Goal: Task Accomplishment & Management: Use online tool/utility

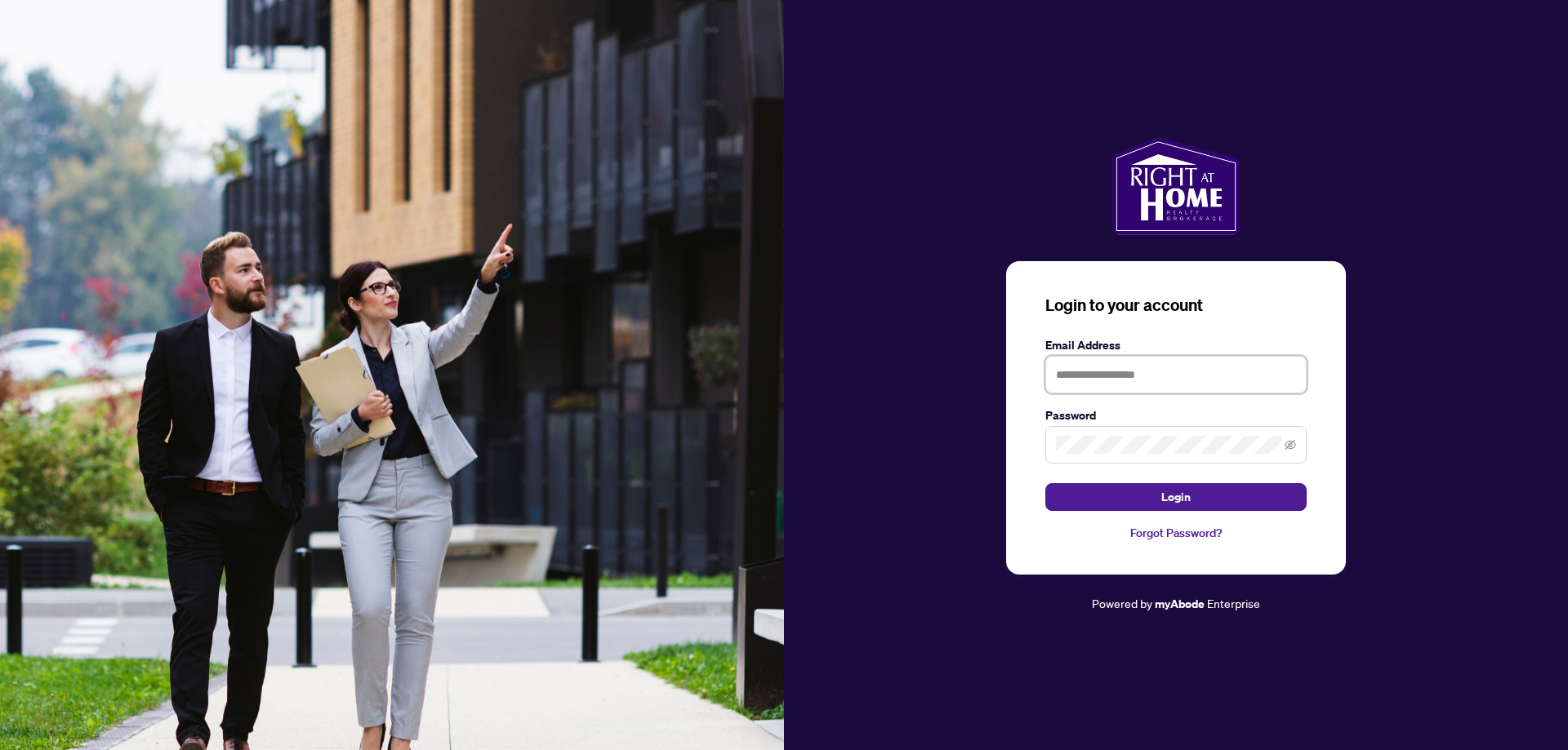
click at [1190, 379] on input "text" at bounding box center [1176, 375] width 261 height 38
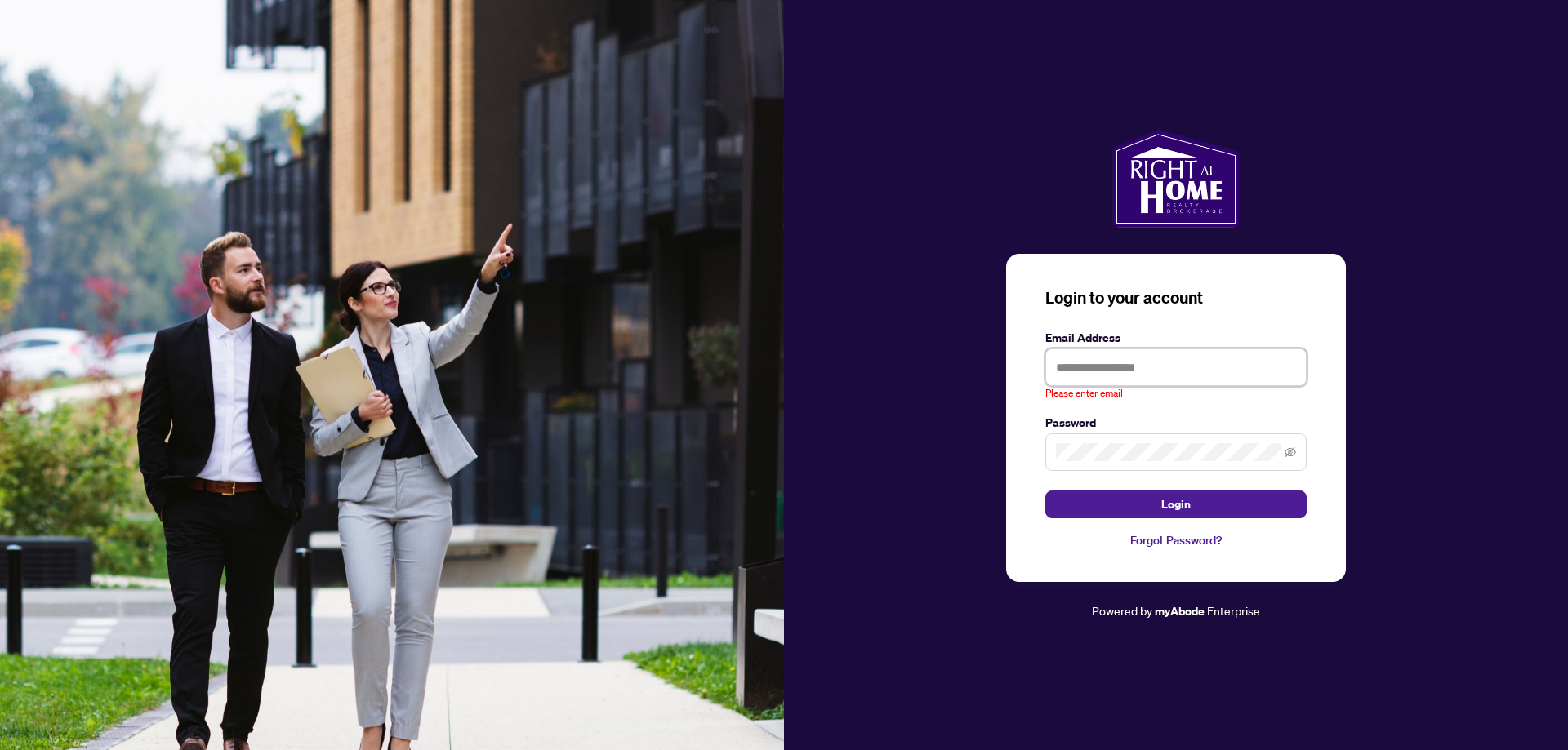
type input "**********"
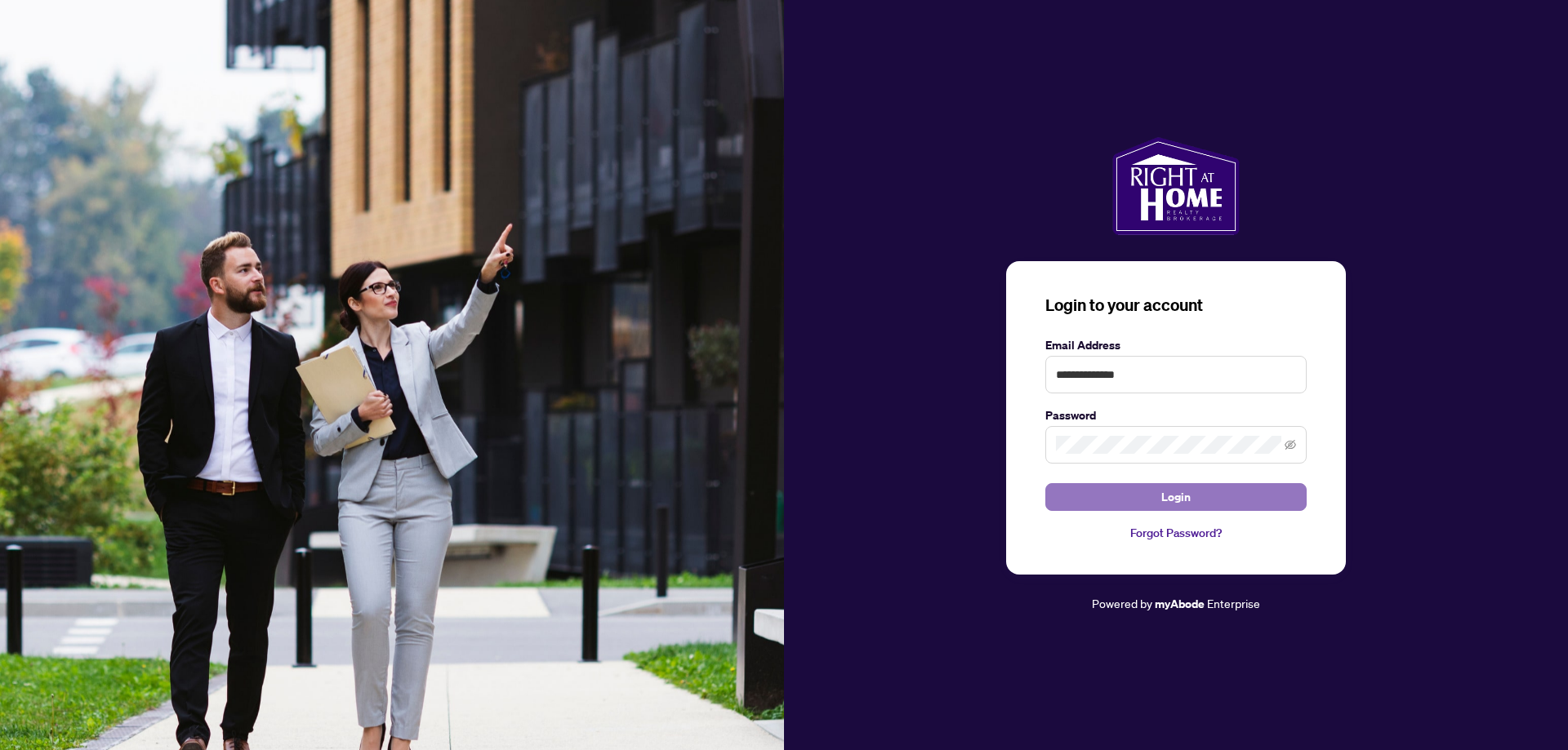
click at [1172, 507] on span "Login" at bounding box center [1176, 497] width 30 height 26
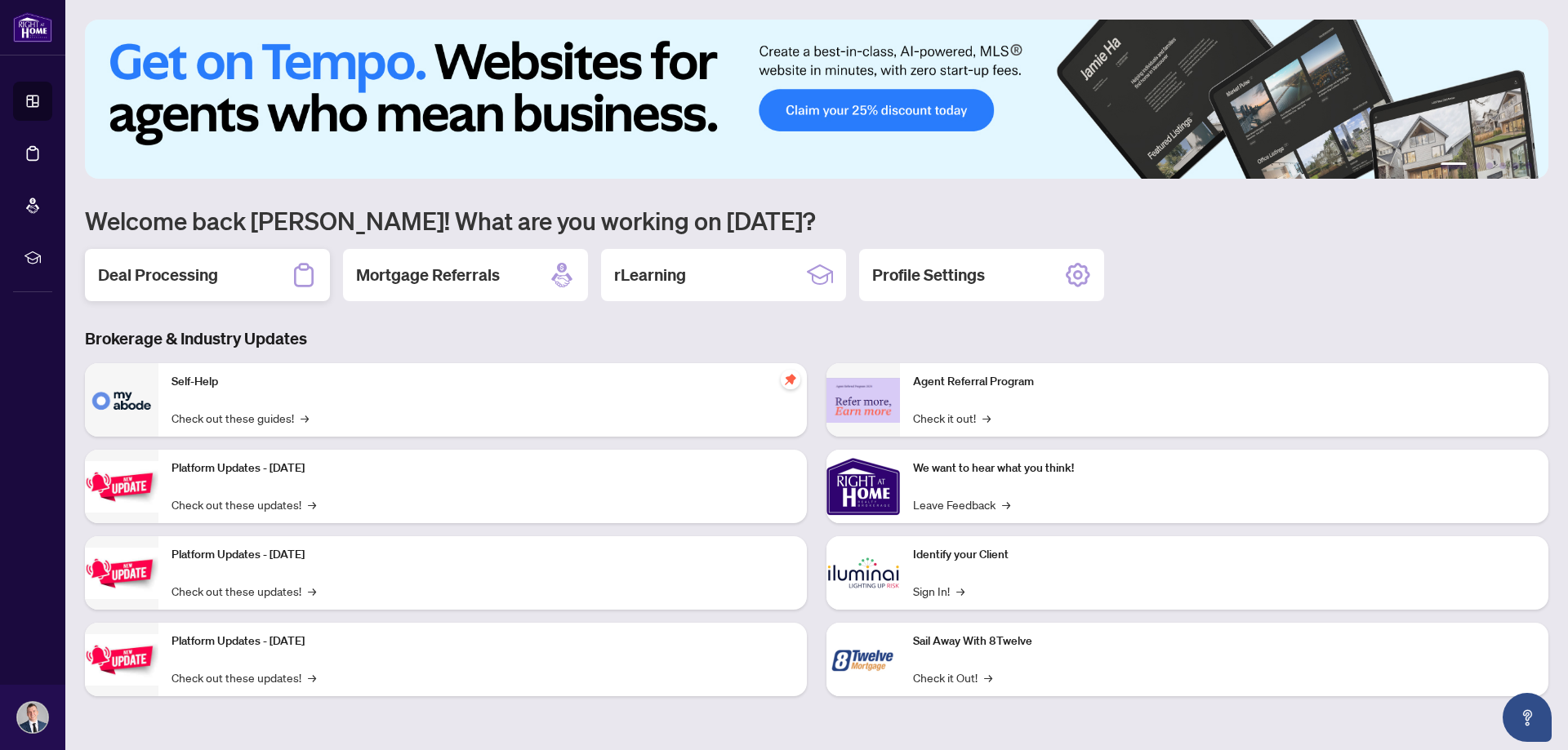
click at [149, 269] on h2 "Deal Processing" at bounding box center [158, 275] width 120 height 23
